Goal: Check status: Check status

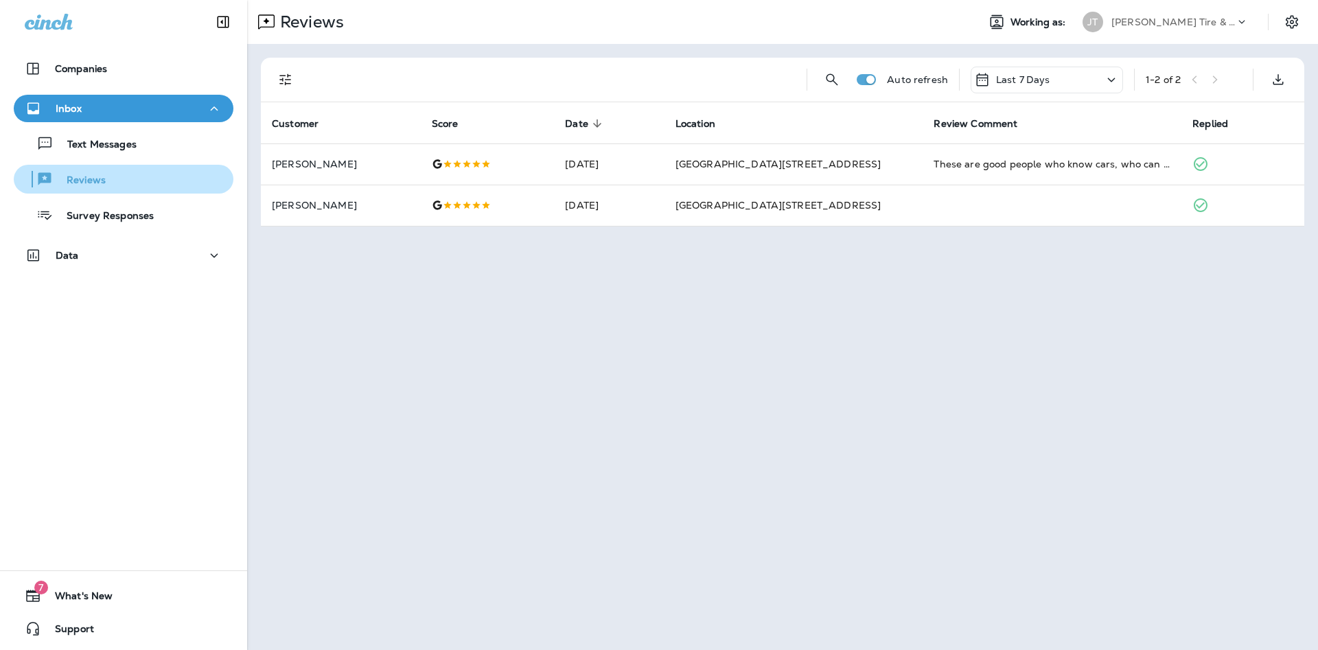
click at [148, 182] on div "Reviews" at bounding box center [123, 179] width 209 height 21
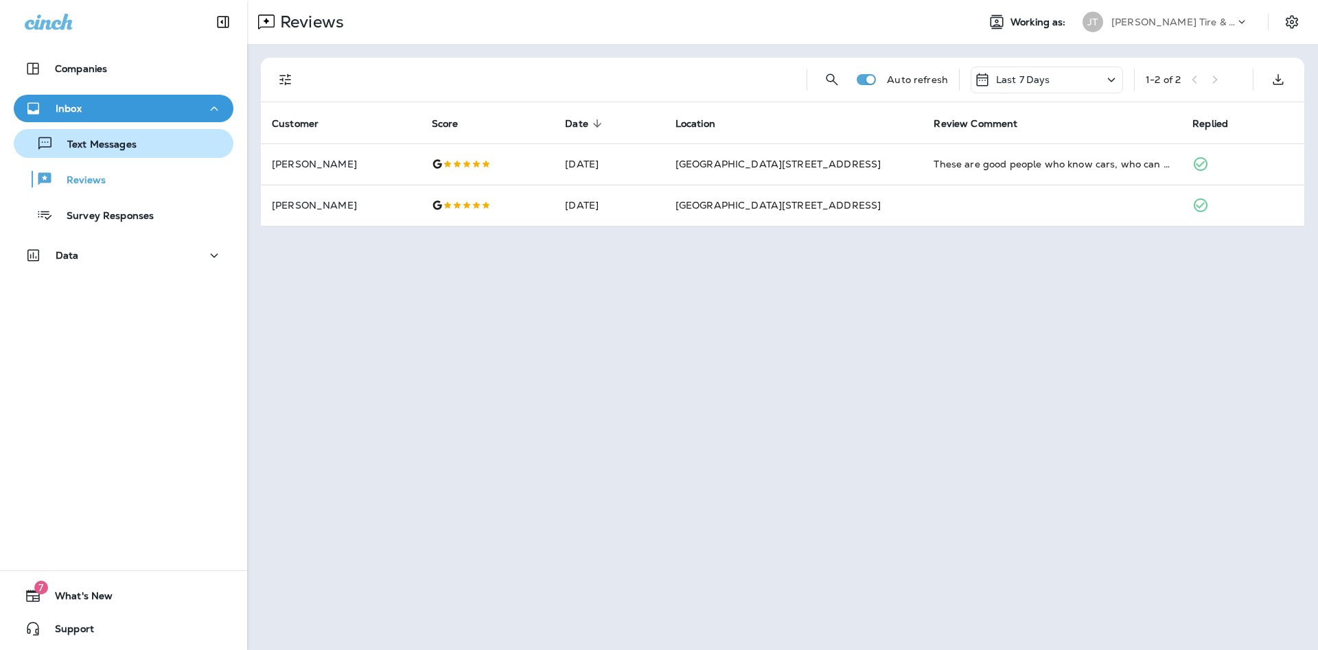
click at [147, 151] on div "Text Messages" at bounding box center [123, 143] width 209 height 21
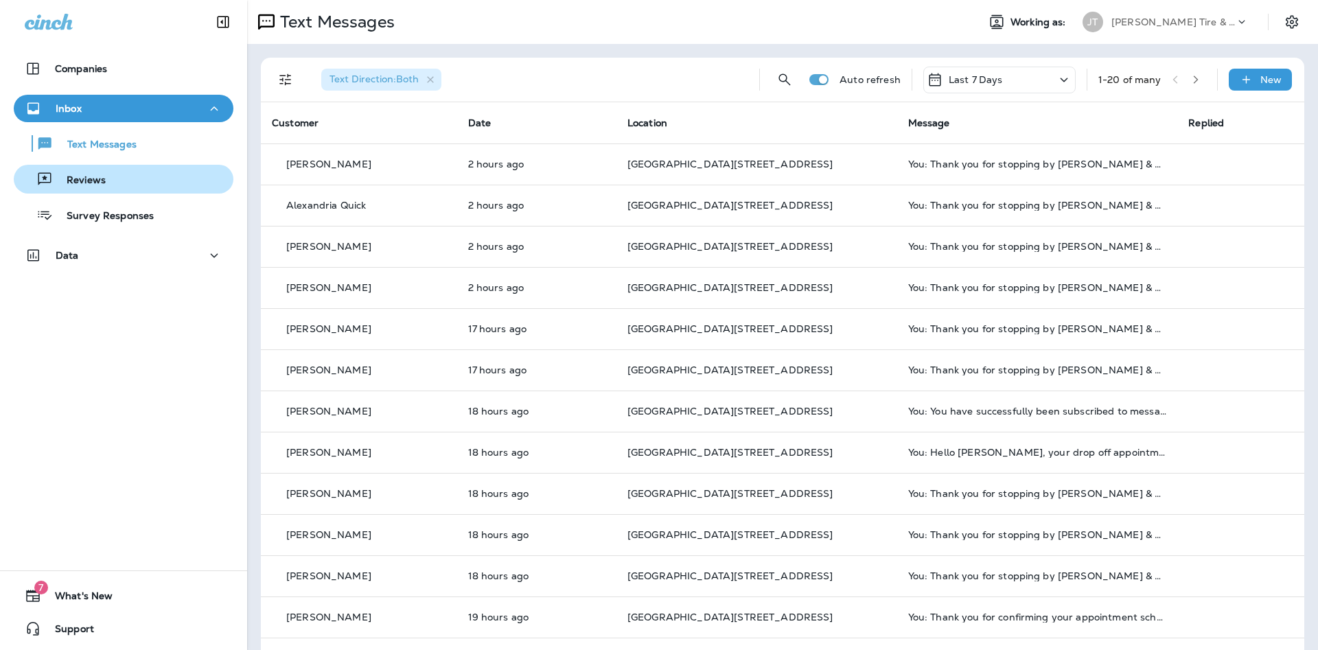
click at [119, 192] on button "Reviews" at bounding box center [124, 179] width 220 height 29
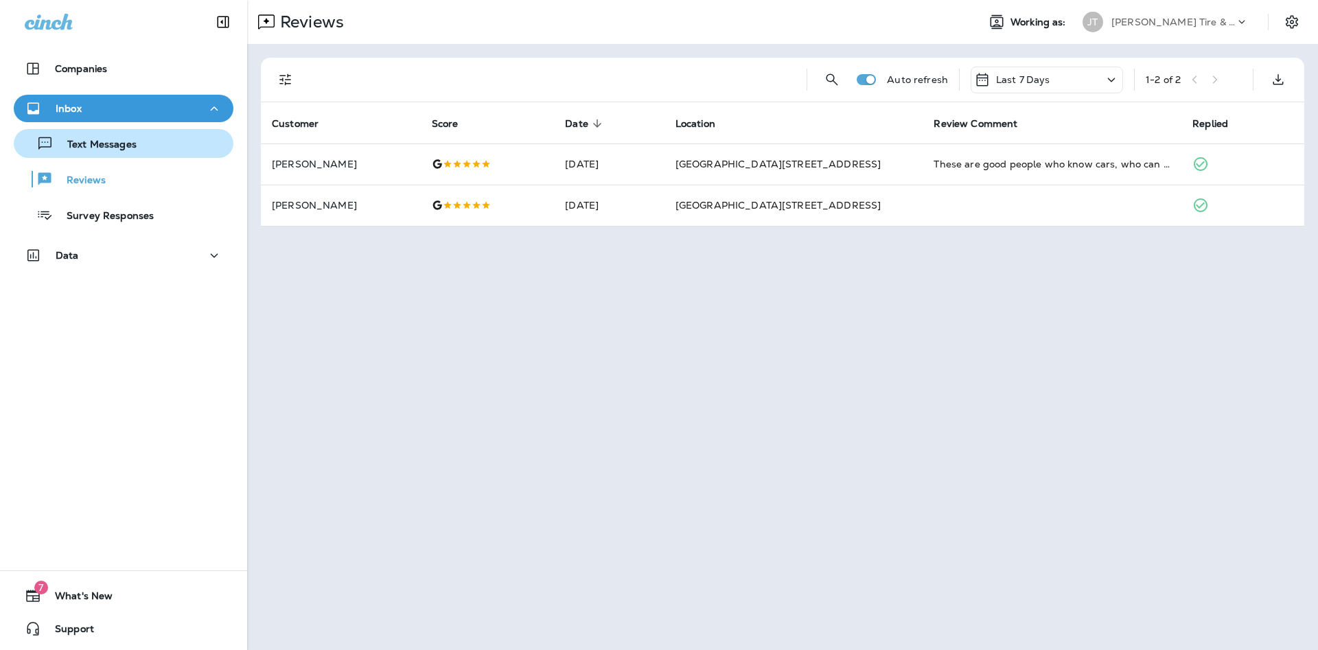
click at [69, 155] on button "Text Messages" at bounding box center [124, 143] width 220 height 29
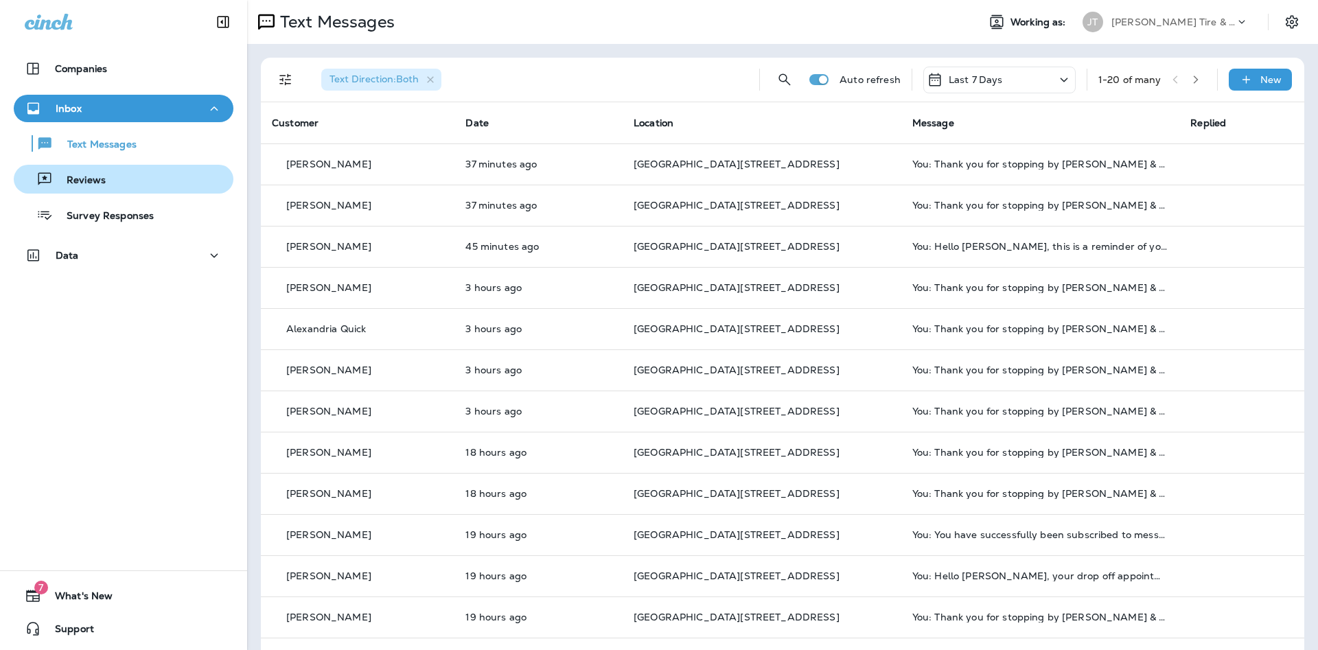
click at [124, 166] on button "Reviews" at bounding box center [124, 179] width 220 height 29
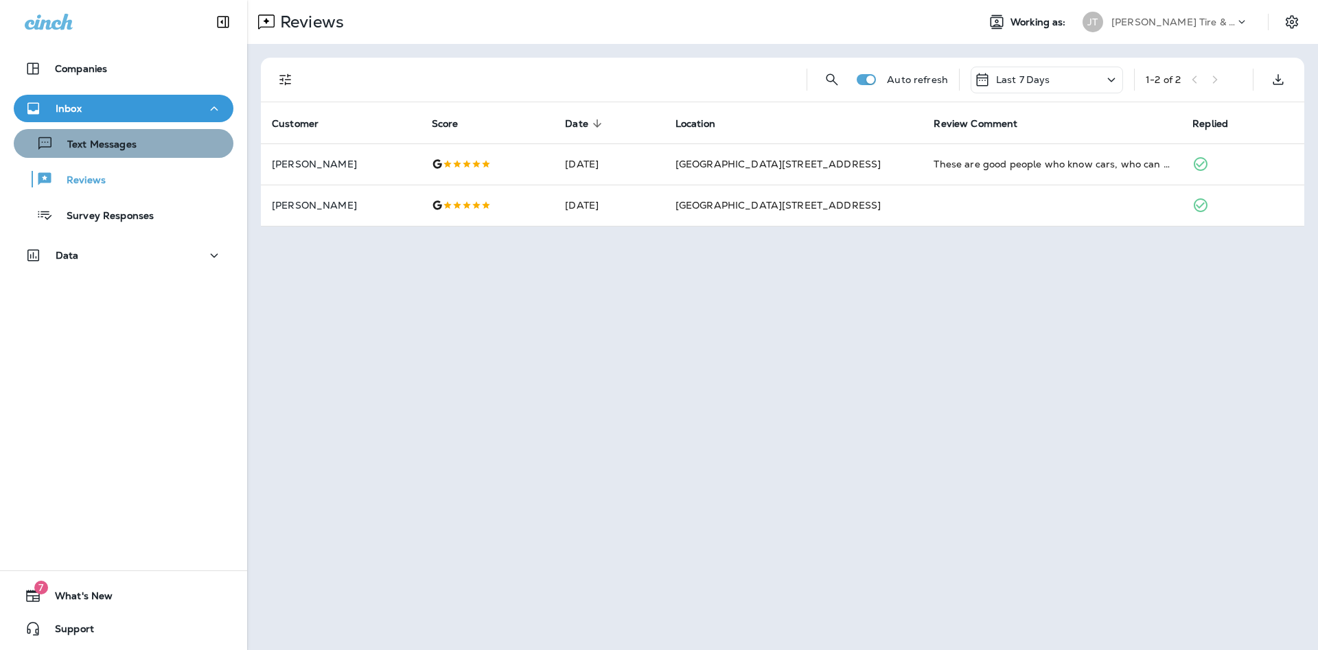
click at [162, 146] on div "Text Messages" at bounding box center [123, 143] width 209 height 21
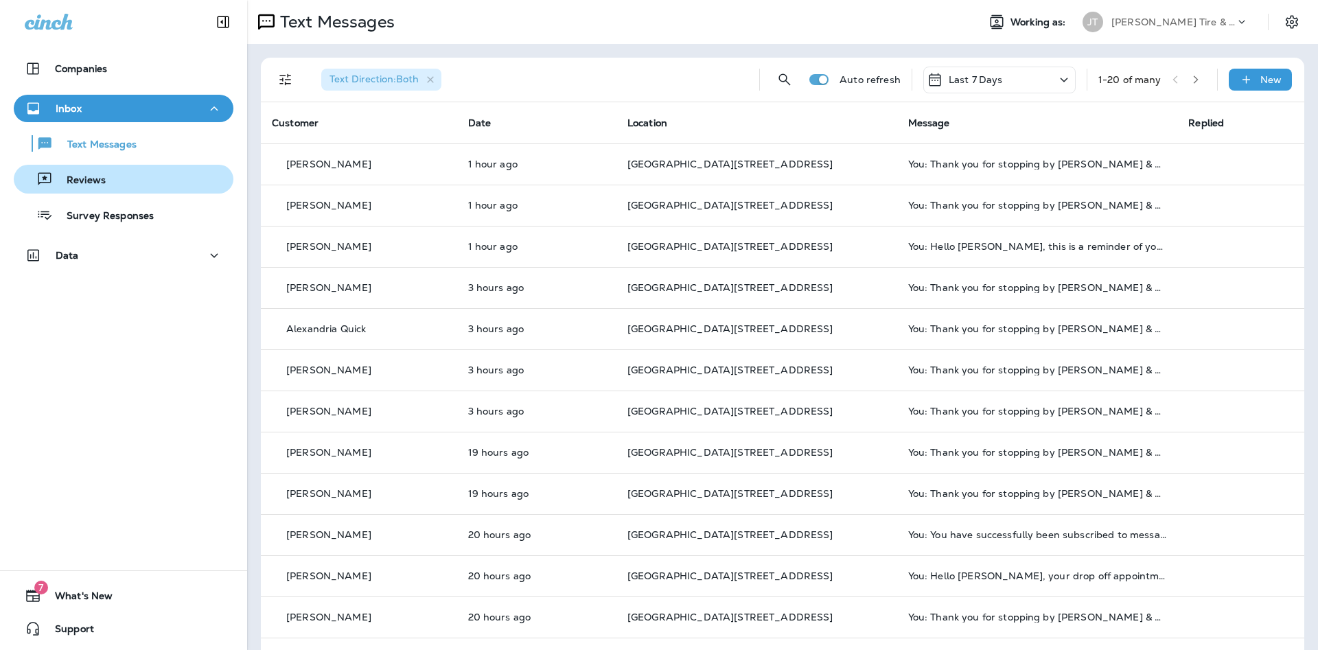
click at [56, 179] on p "Reviews" at bounding box center [79, 180] width 53 height 13
